Goal: Transaction & Acquisition: Purchase product/service

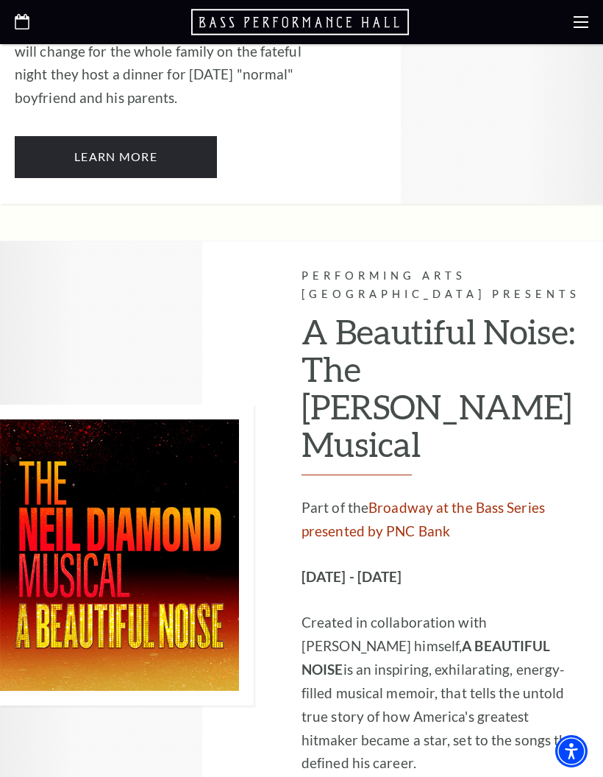
scroll to position [2098, 0]
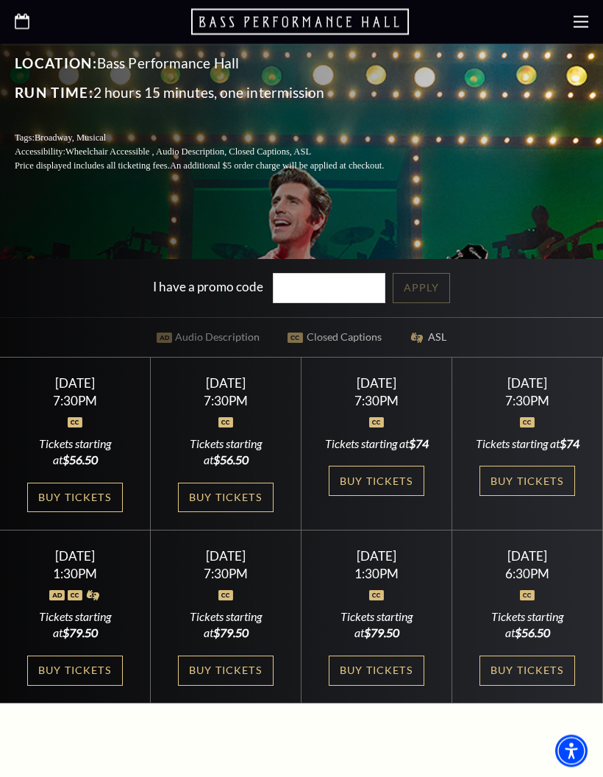
scroll to position [404, 0]
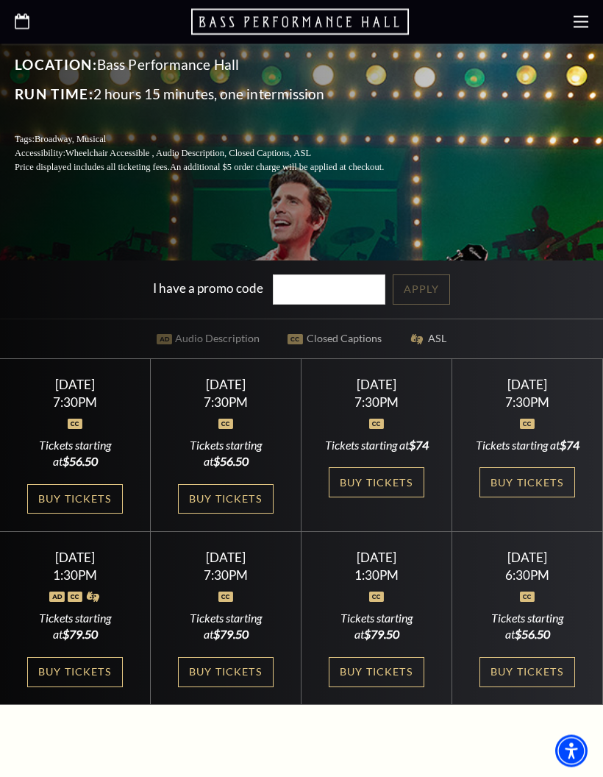
click at [253, 688] on link "Buy Tickets" at bounding box center [226, 672] width 96 height 30
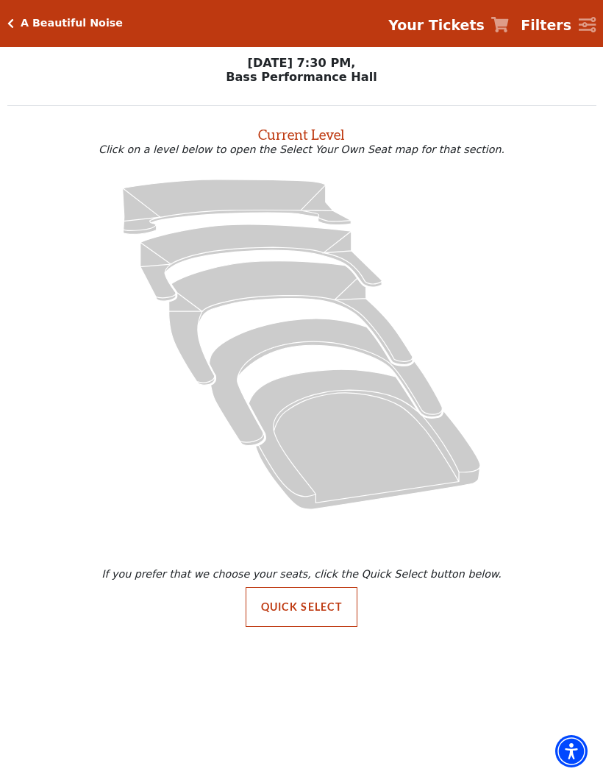
click at [363, 431] on icon "Orchestra / Parterre Circle - Seats Available: 23" at bounding box center [365, 439] width 232 height 140
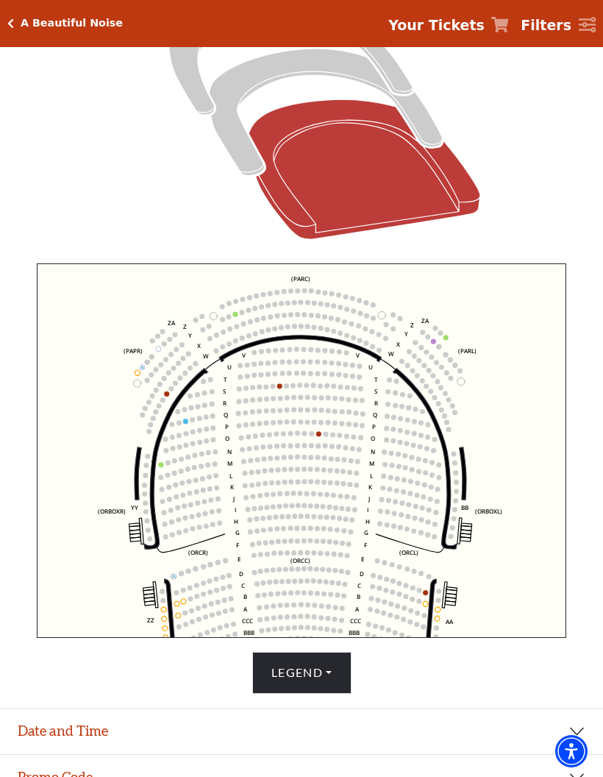
scroll to position [296, 0]
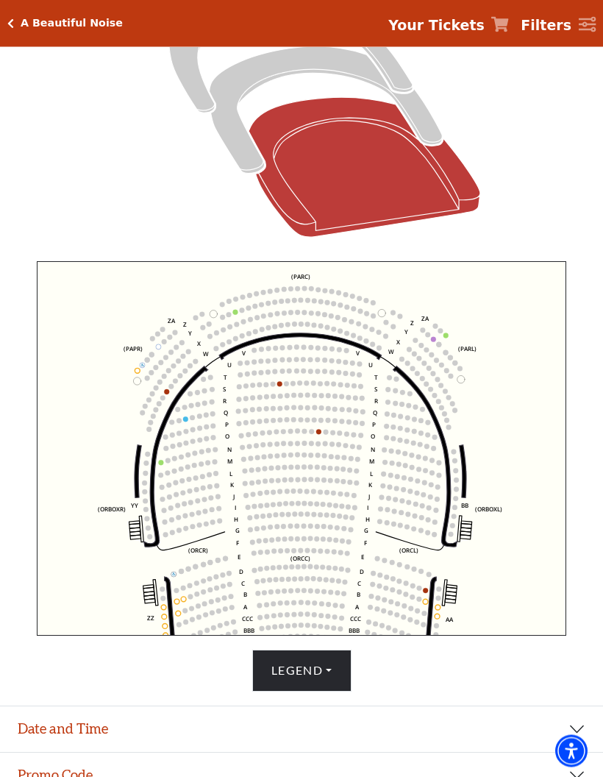
click at [334, 691] on button "Legend" at bounding box center [301, 670] width 99 height 41
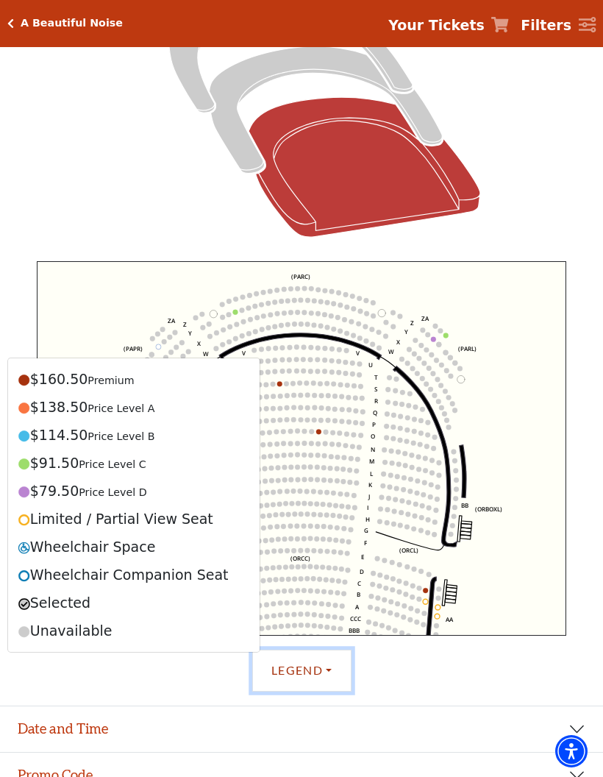
click at [517, 424] on icon "Left (ORPITL) Right (ORPITR) Center (ORPITC) ZZ AA YY BB ZA ZA (ORCL) (ORCR) (O…" at bounding box center [302, 448] width 530 height 374
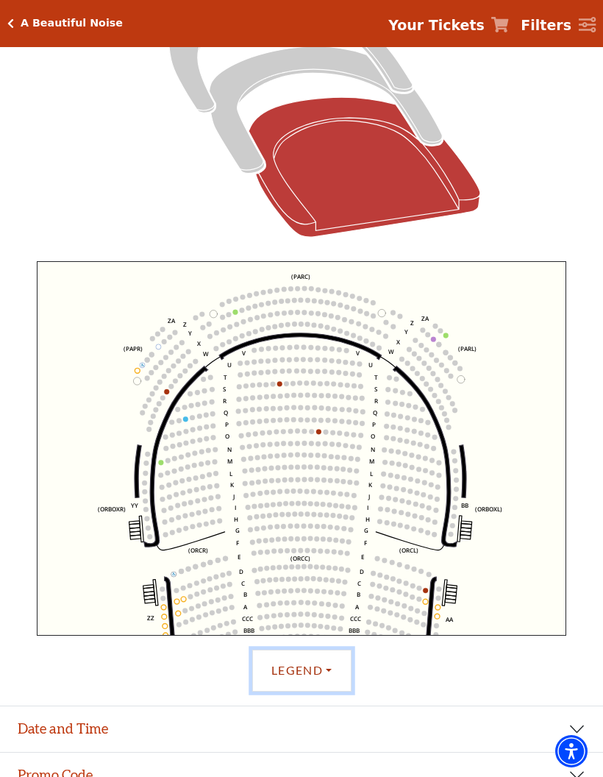
click at [163, 600] on circle at bounding box center [162, 598] width 5 height 5
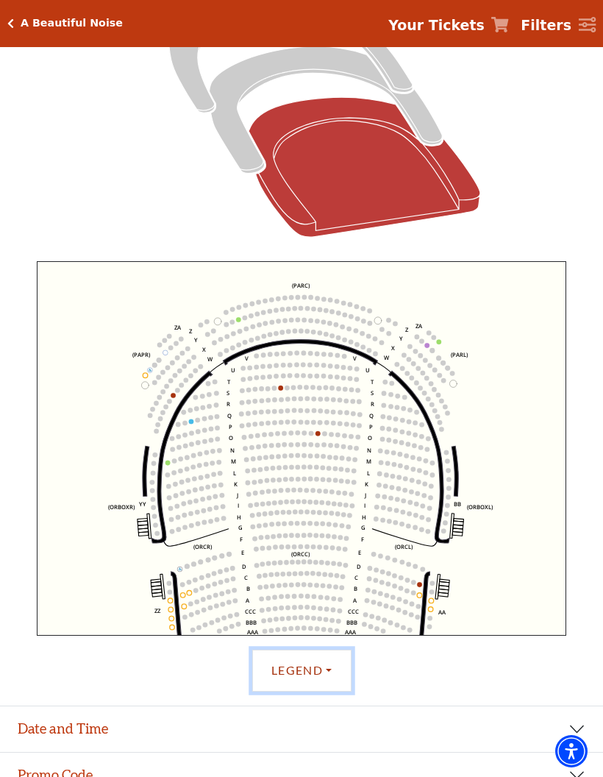
click at [171, 603] on circle at bounding box center [170, 601] width 5 height 5
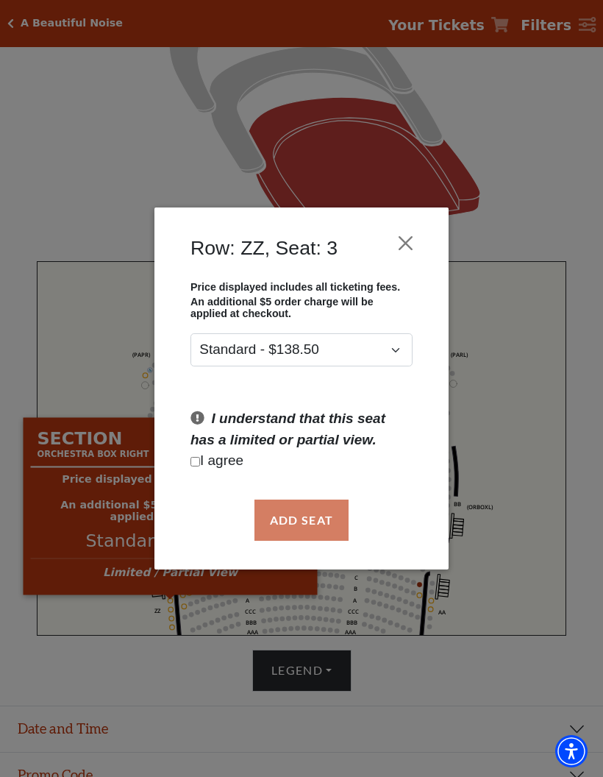
click at [314, 516] on div "Add Seat" at bounding box center [301, 519] width 250 height 69
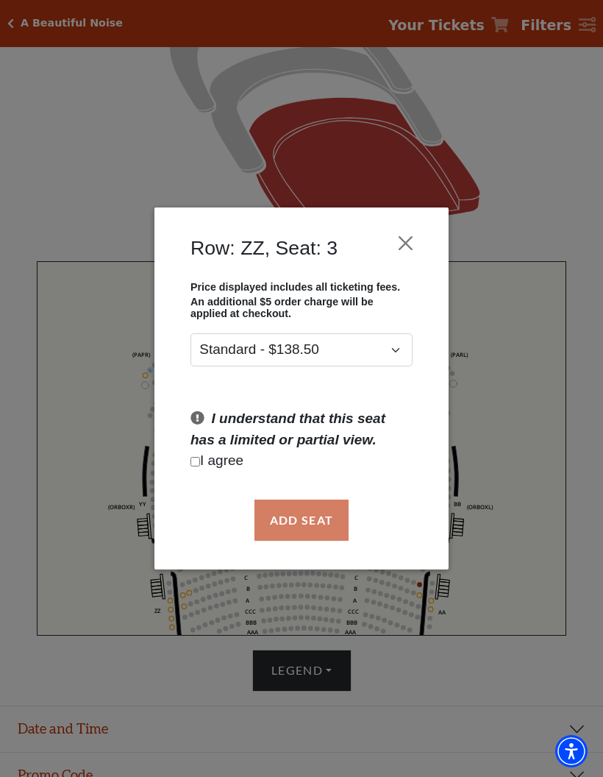
click at [193, 466] on input "Checkbox field" at bounding box center [195, 462] width 10 height 10
checkbox input "true"
click at [312, 513] on button "Add Seat" at bounding box center [301, 519] width 94 height 41
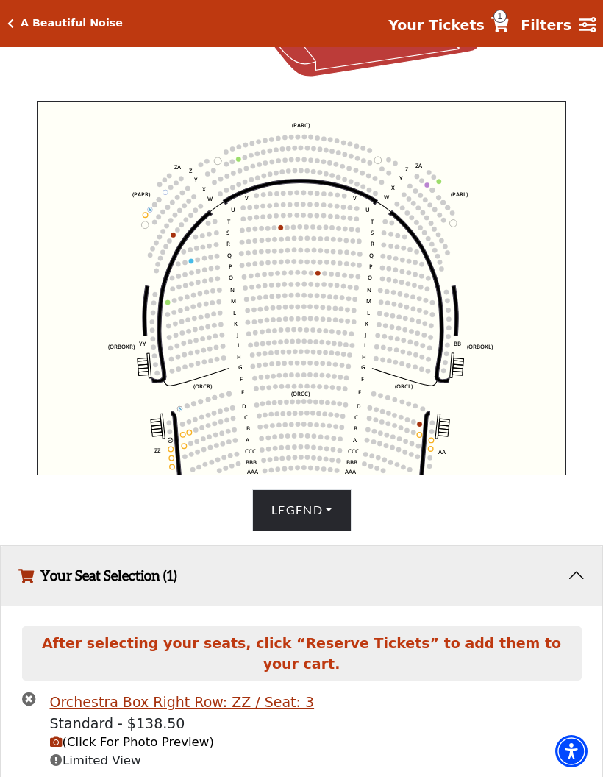
scroll to position [466, 0]
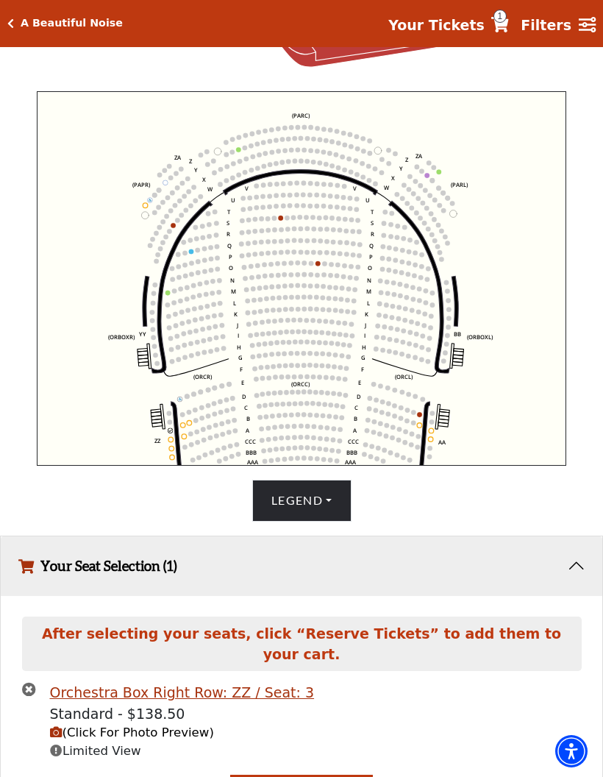
click at [176, 443] on icon at bounding box center [176, 436] width 10 height 68
click at [171, 443] on circle at bounding box center [170, 440] width 5 height 5
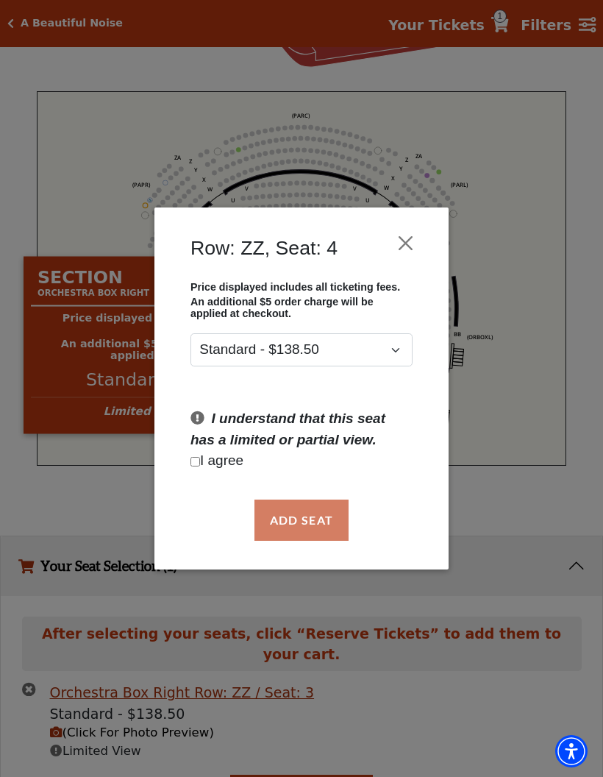
click at [199, 463] on input "Checkbox field" at bounding box center [195, 462] width 10 height 10
checkbox input "true"
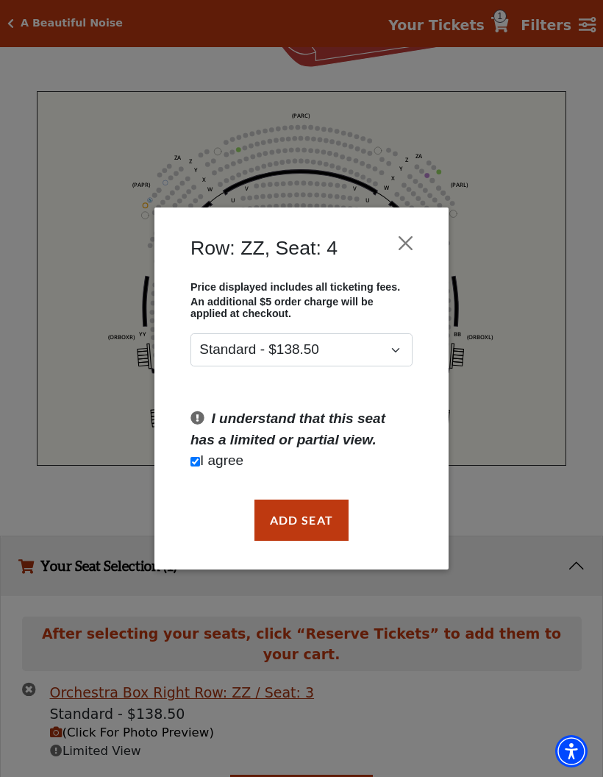
click at [312, 513] on button "Add Seat" at bounding box center [301, 519] width 94 height 41
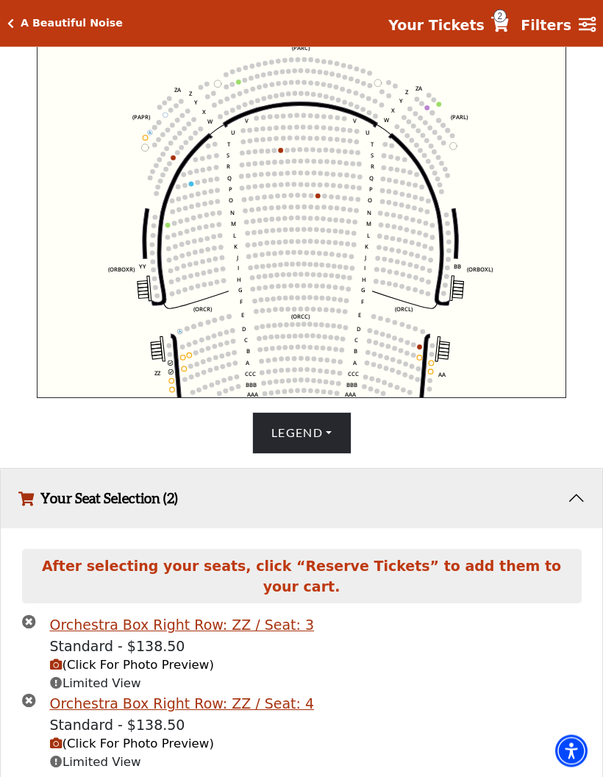
scroll to position [543, 0]
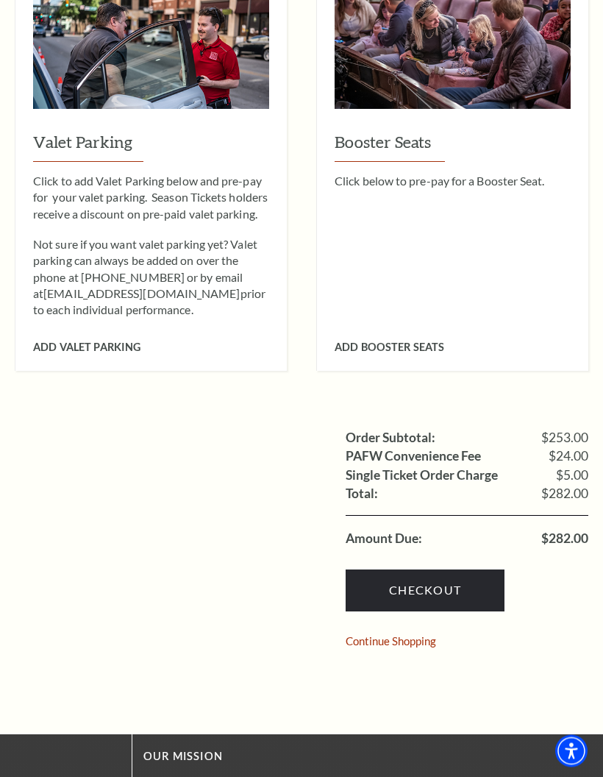
scroll to position [873, 0]
click at [480, 569] on link "Checkout" at bounding box center [425, 589] width 159 height 41
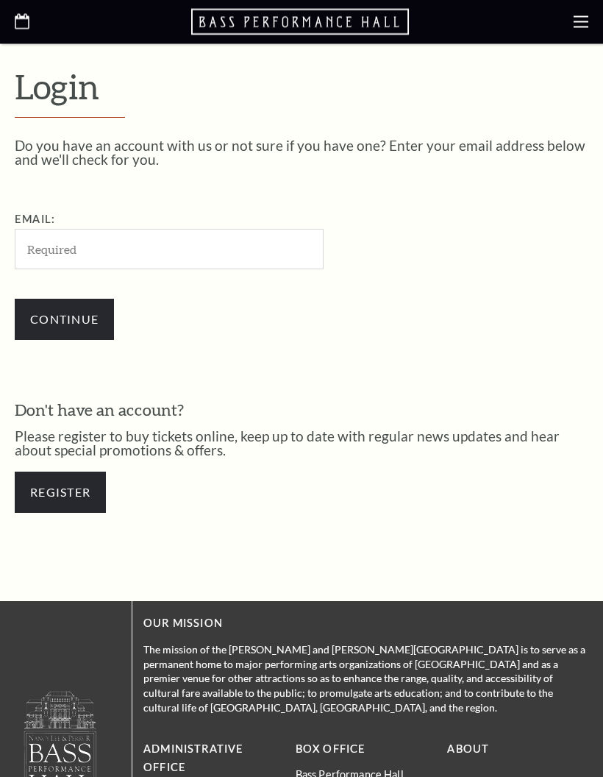
scroll to position [356, 0]
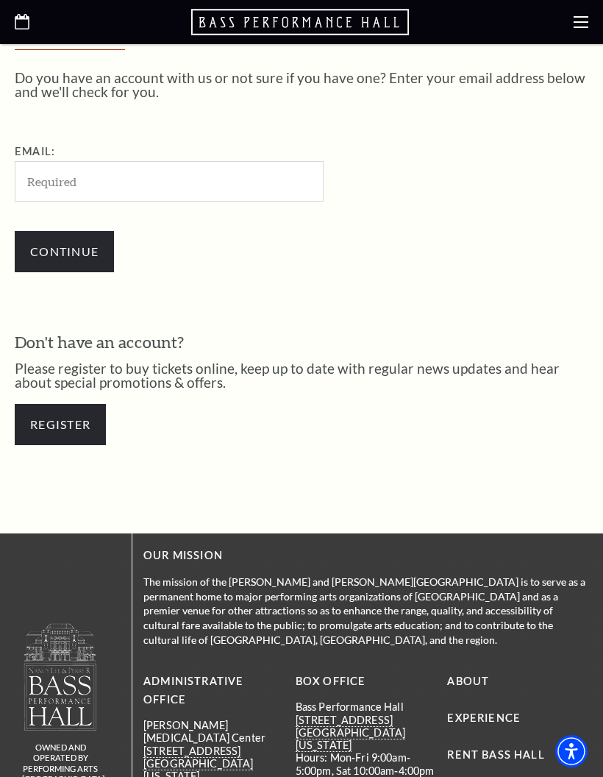
click at [294, 177] on input "Email:" at bounding box center [169, 181] width 309 height 40
type input "[EMAIL_ADDRESS][DOMAIN_NAME]"
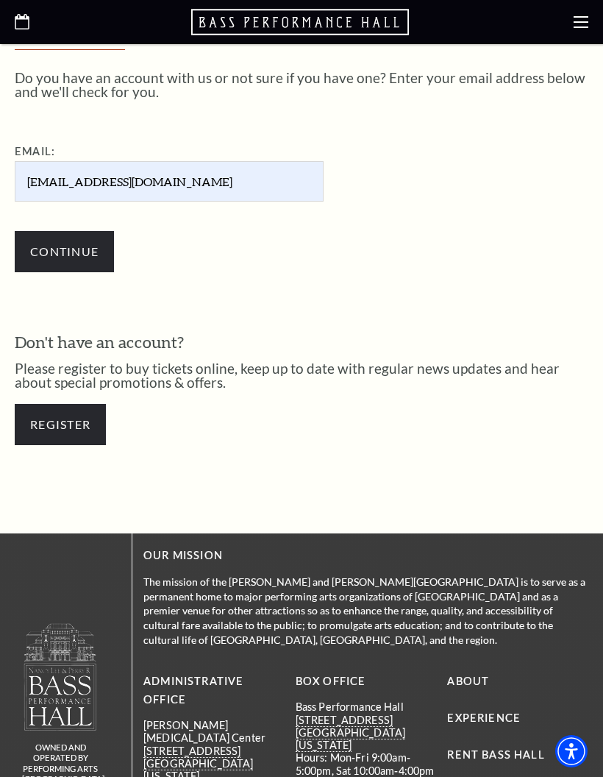
click at [88, 255] on input "Continue" at bounding box center [64, 251] width 99 height 41
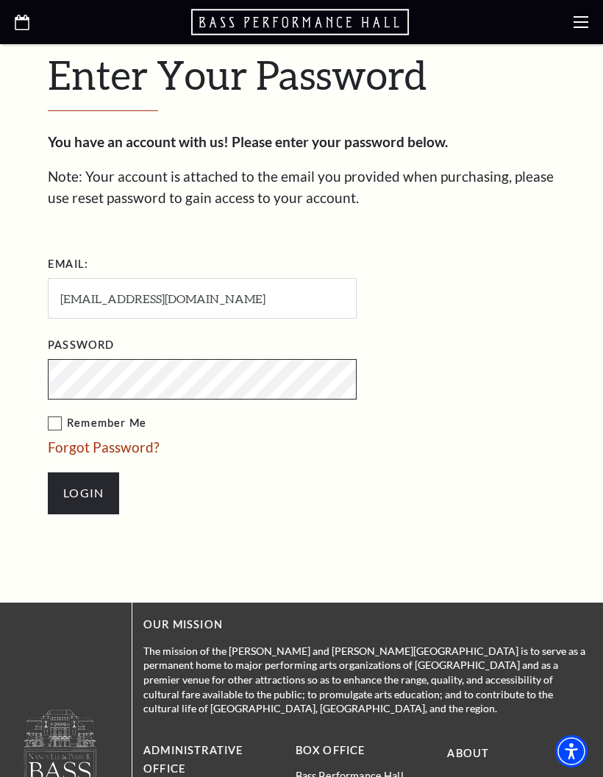
scroll to position [432, 0]
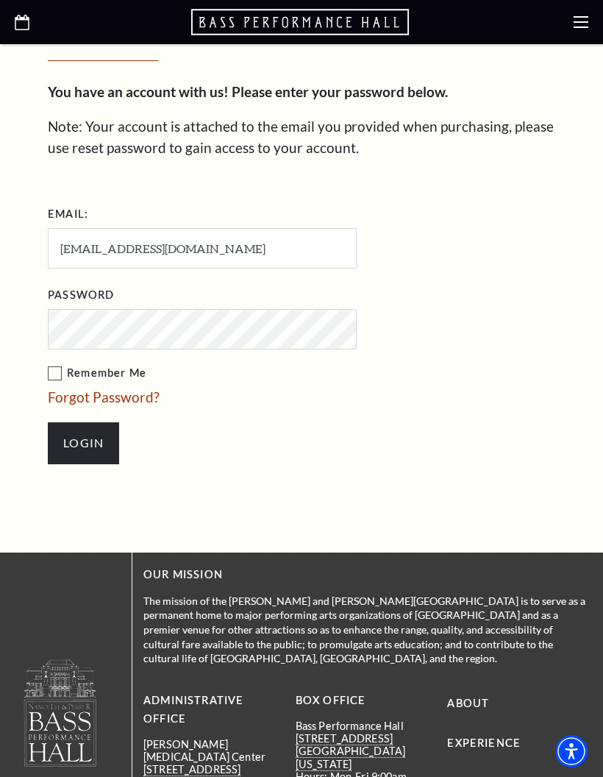
click at [102, 443] on input "Login" at bounding box center [83, 442] width 71 height 41
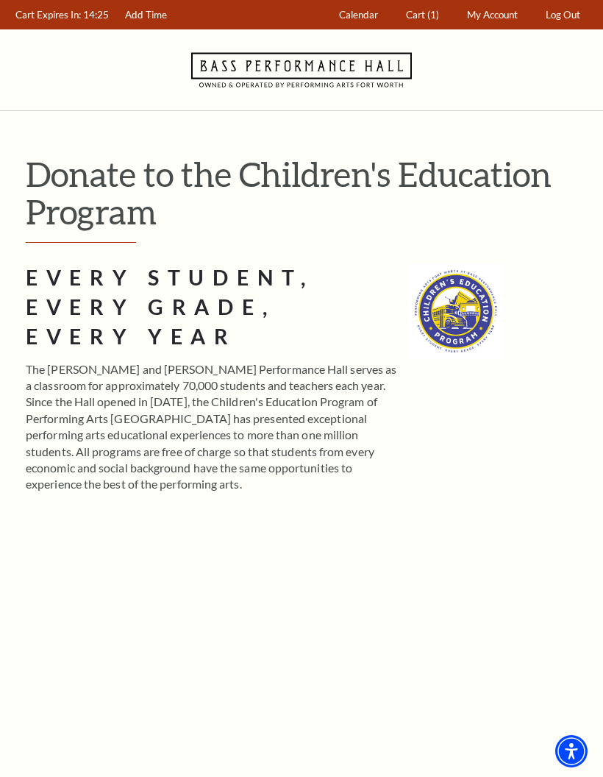
click at [435, 16] on span "(1)" at bounding box center [433, 15] width 12 height 12
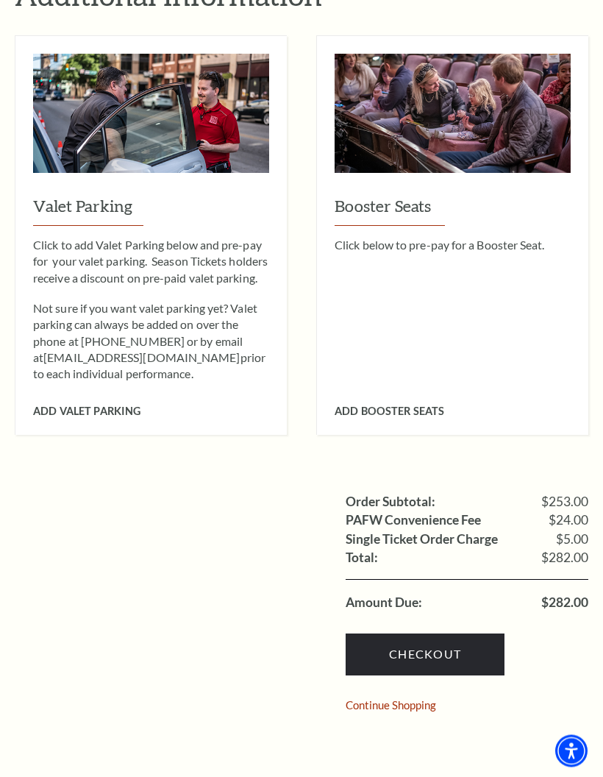
scroll to position [809, 0]
click at [475, 633] on link "Checkout" at bounding box center [425, 653] width 159 height 41
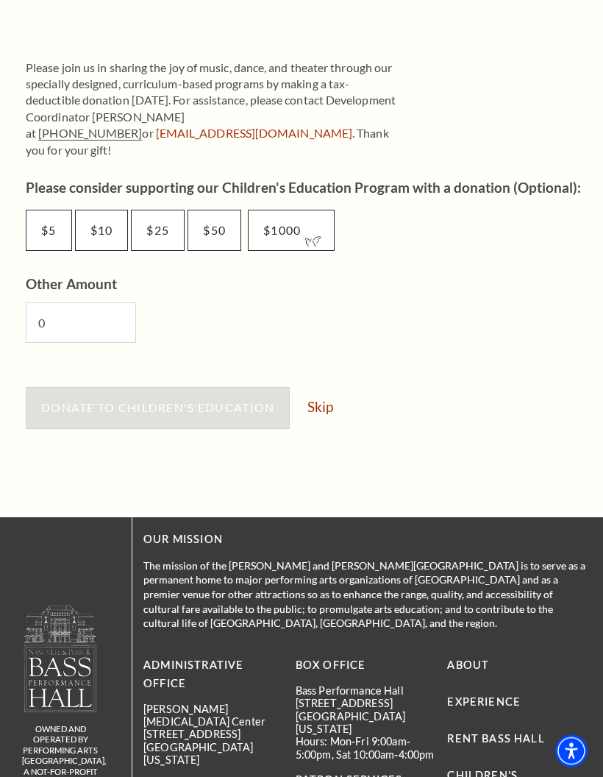
scroll to position [766, 0]
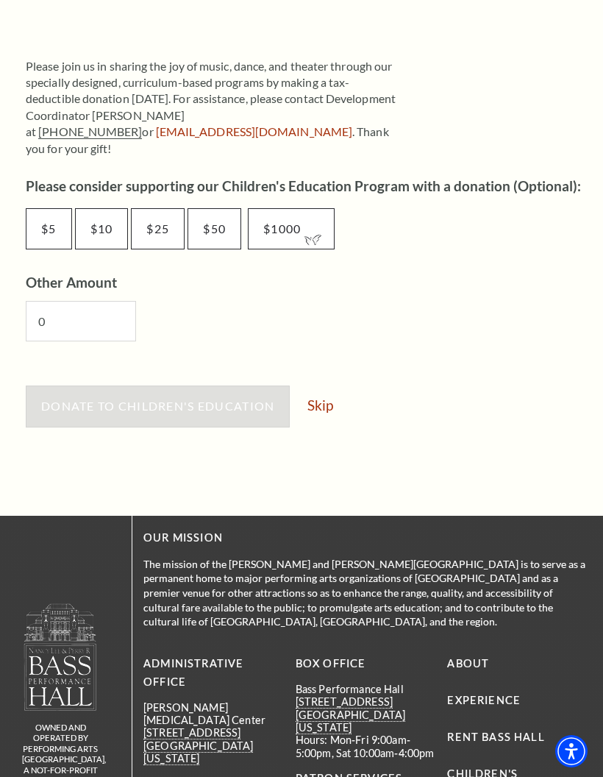
click at [330, 398] on link "Skip" at bounding box center [320, 405] width 26 height 14
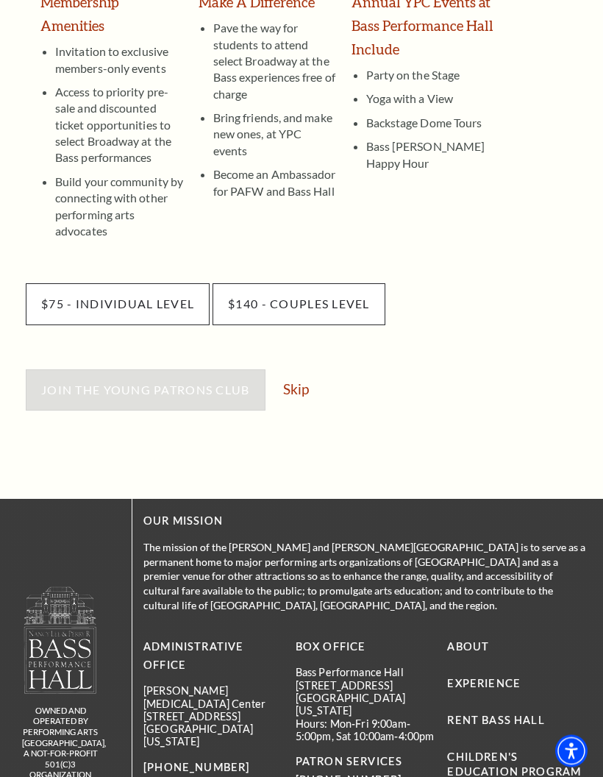
scroll to position [387, 0]
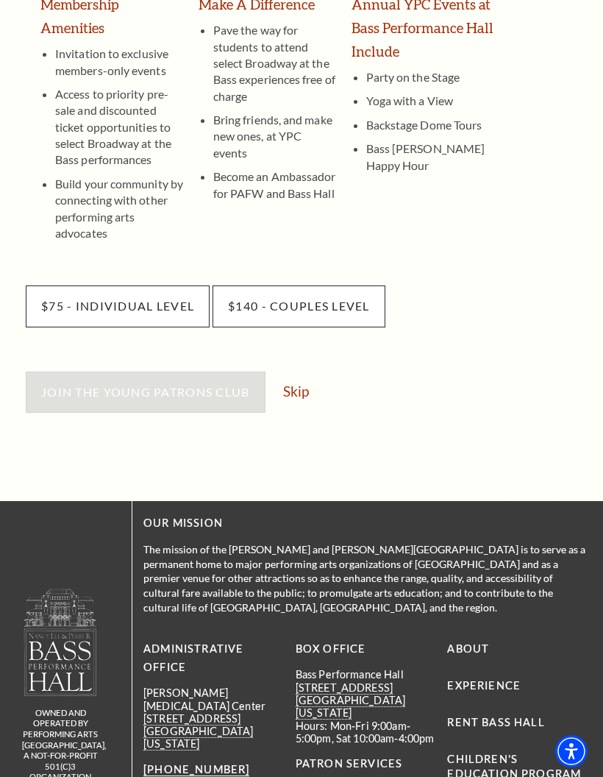
click at [306, 384] on link "Skip" at bounding box center [296, 391] width 26 height 14
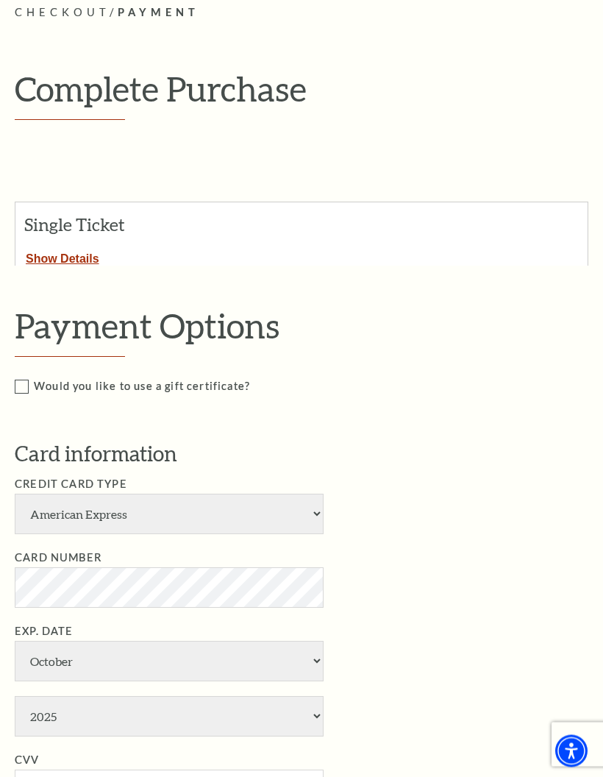
scroll to position [174, 0]
click at [318, 500] on select "American Express Visa Master Card Discover" at bounding box center [169, 513] width 309 height 40
select select "24"
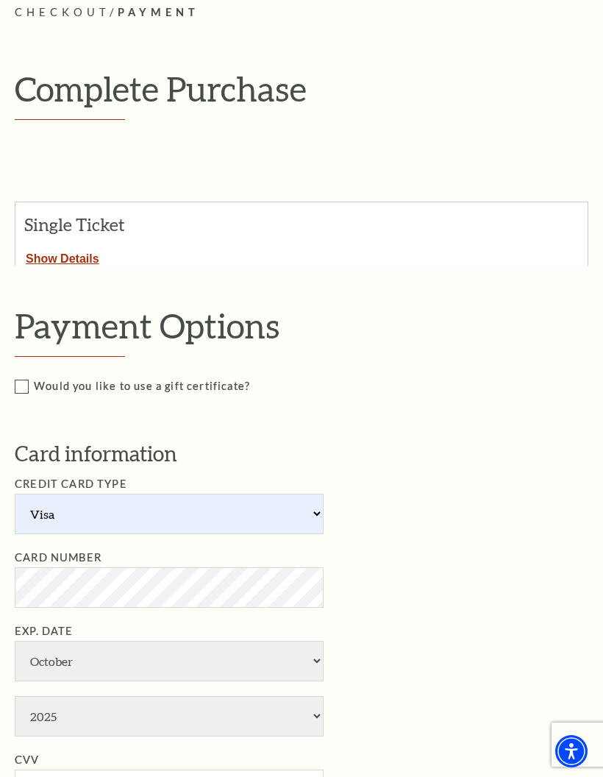
select select "2029"
type input "Samuel Bryson"
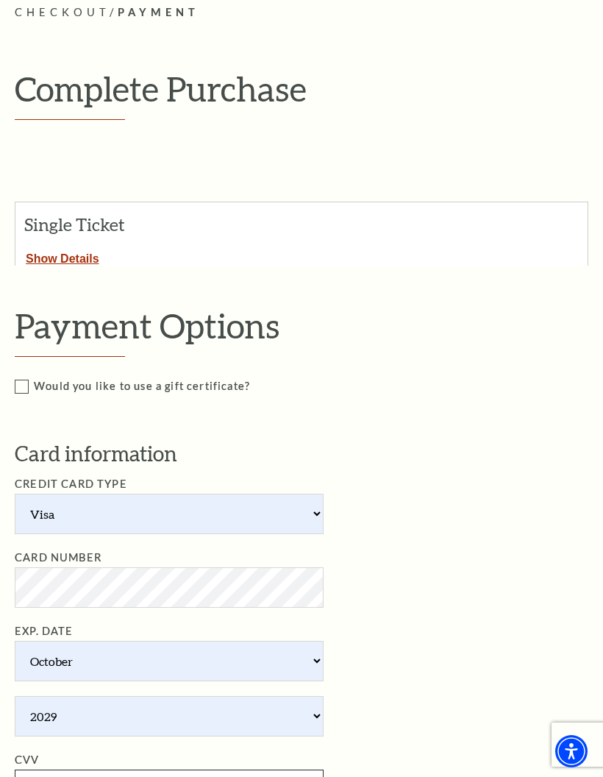
click at [279, 769] on input "CVV" at bounding box center [169, 789] width 309 height 40
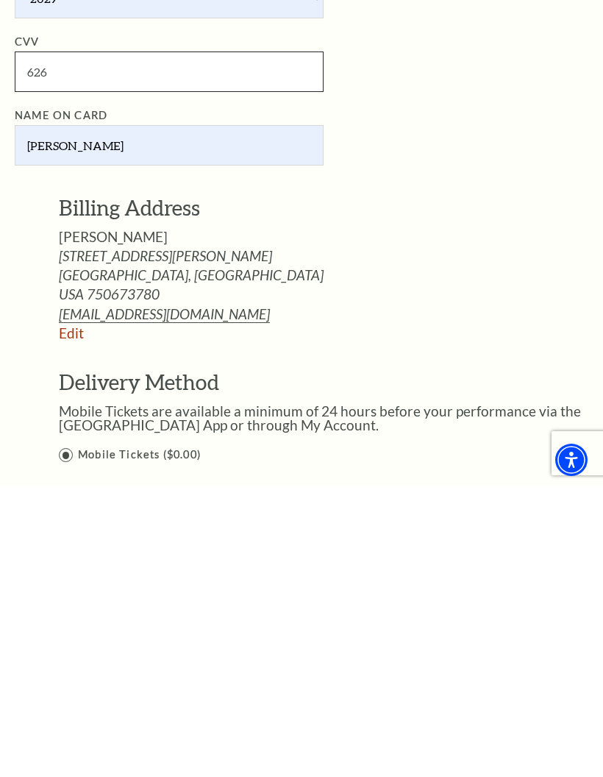
scroll to position [600, 0]
type input "626"
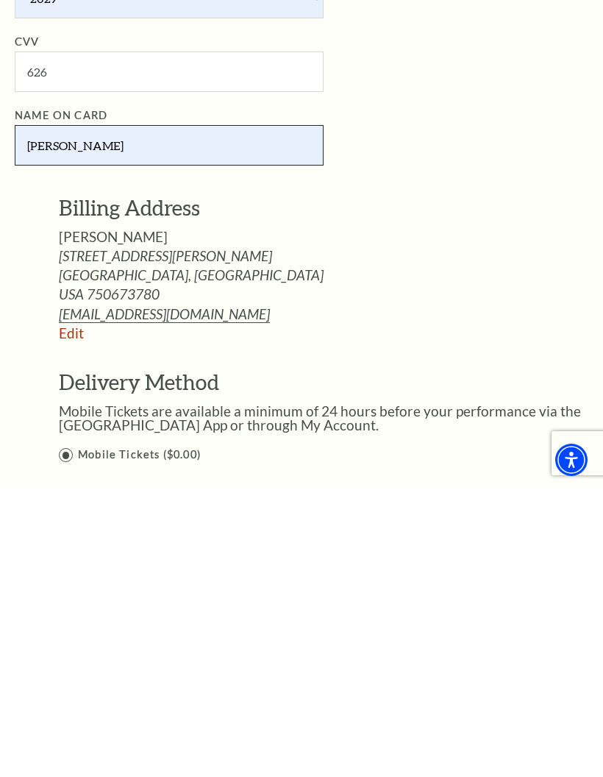
click at [69, 416] on input "Samuel Bryson" at bounding box center [169, 436] width 309 height 40
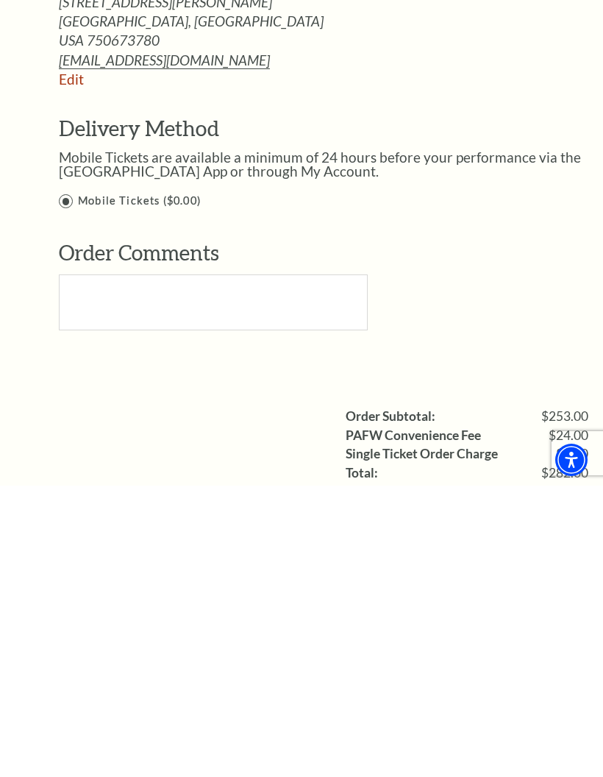
scroll to position [869, 0]
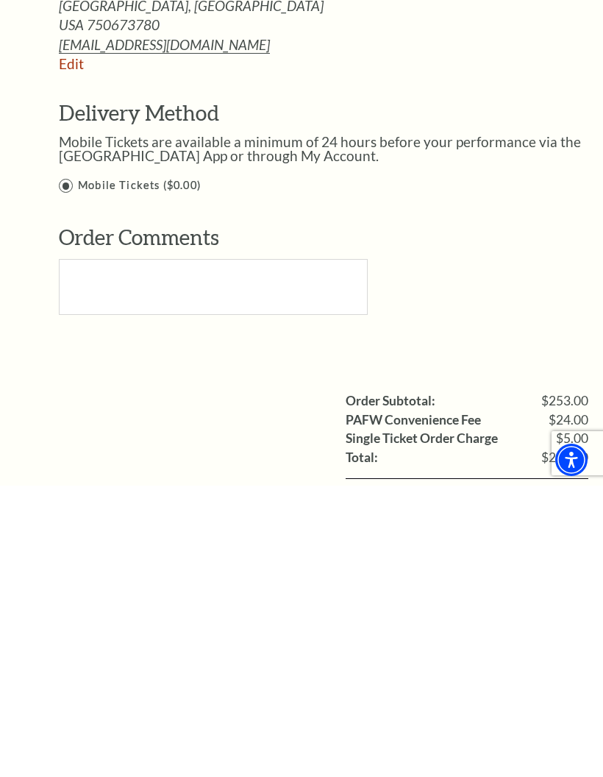
type input "Tom Bryson"
click at [0, 0] on input "Ticketing Guidelines You agree to all Terms and Conditions outlined in our Tick…" at bounding box center [0, 0] width 0 height 0
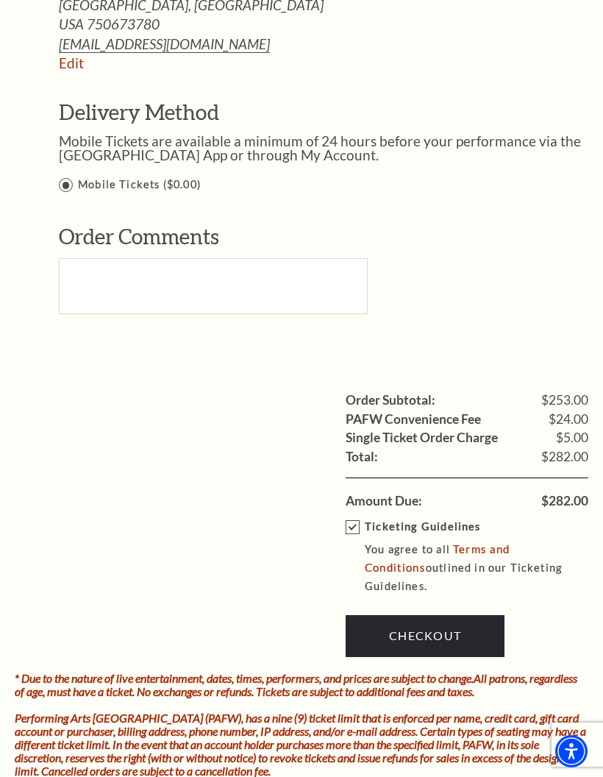
click at [435, 615] on link "Checkout" at bounding box center [425, 635] width 159 height 41
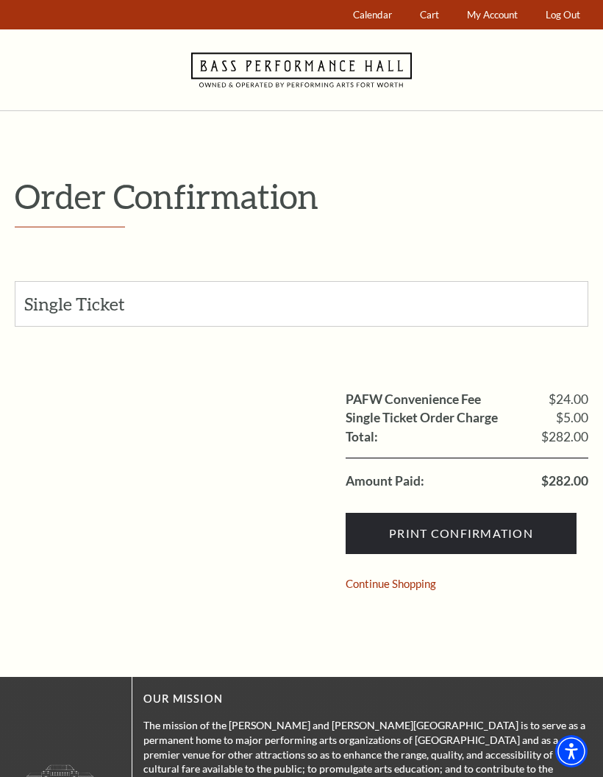
click at [422, 521] on input "Print Confirmation" at bounding box center [461, 533] width 231 height 41
